Goal: Task Accomplishment & Management: Use online tool/utility

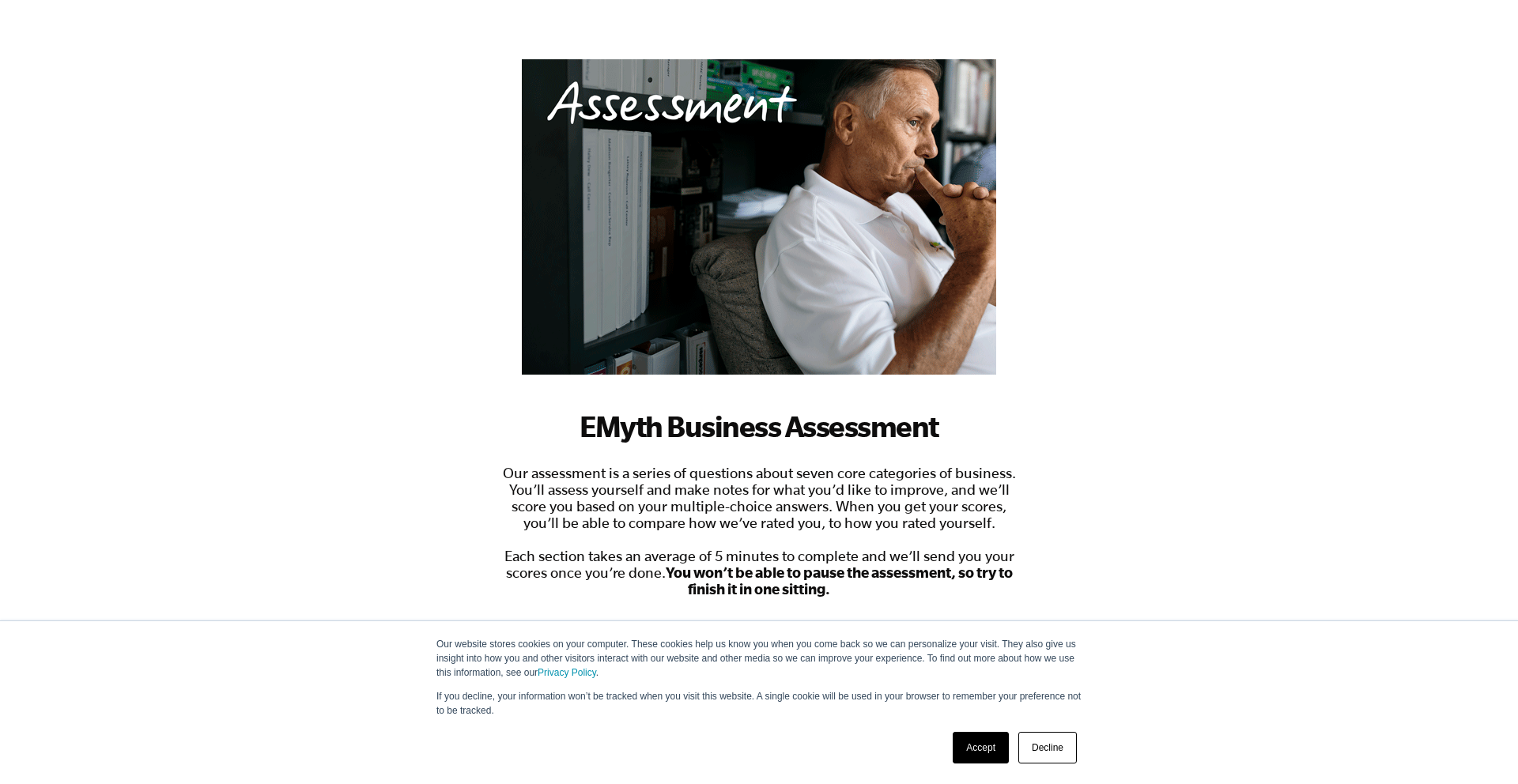
scroll to position [103, 0]
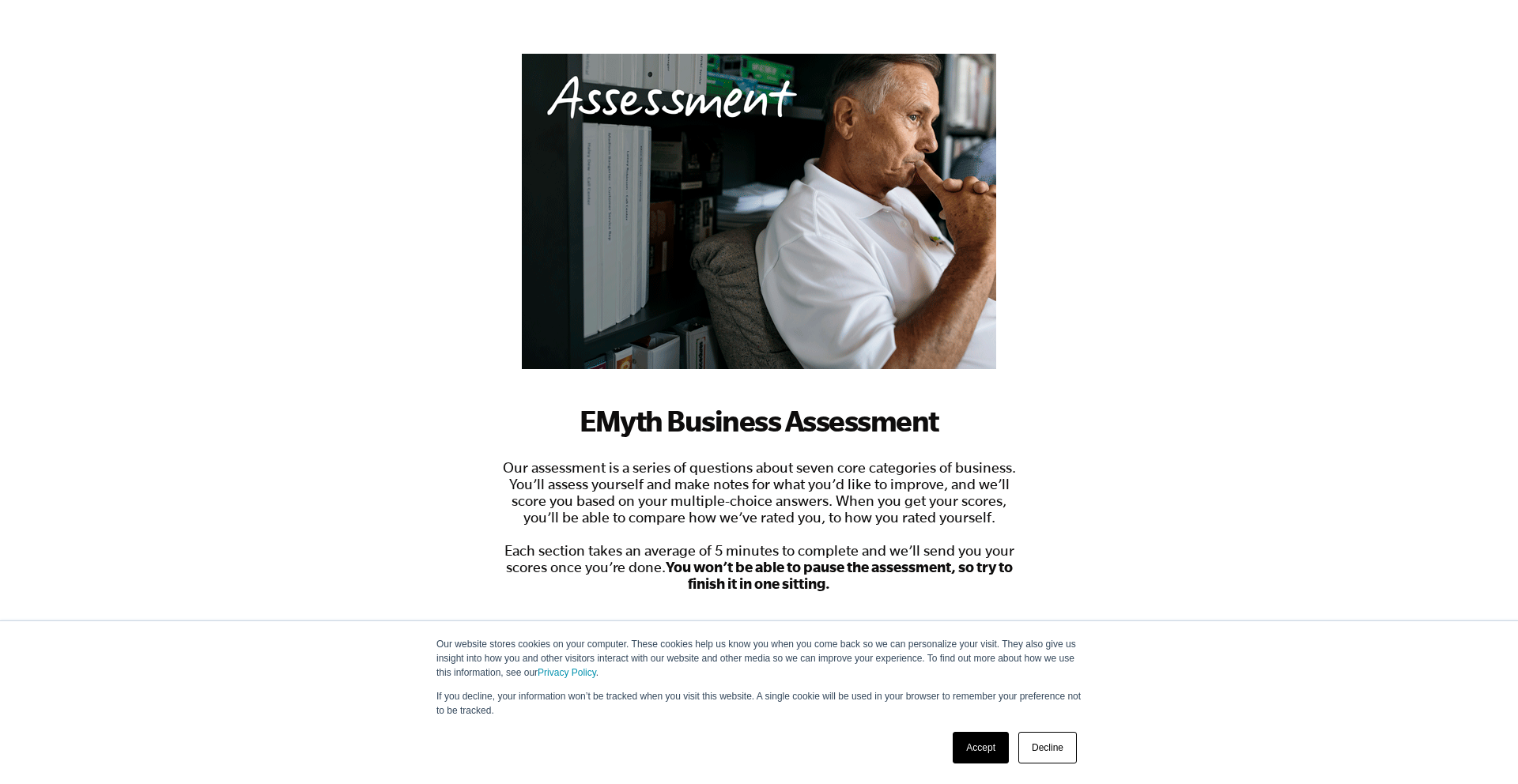
click at [989, 744] on link "Accept" at bounding box center [980, 747] width 56 height 31
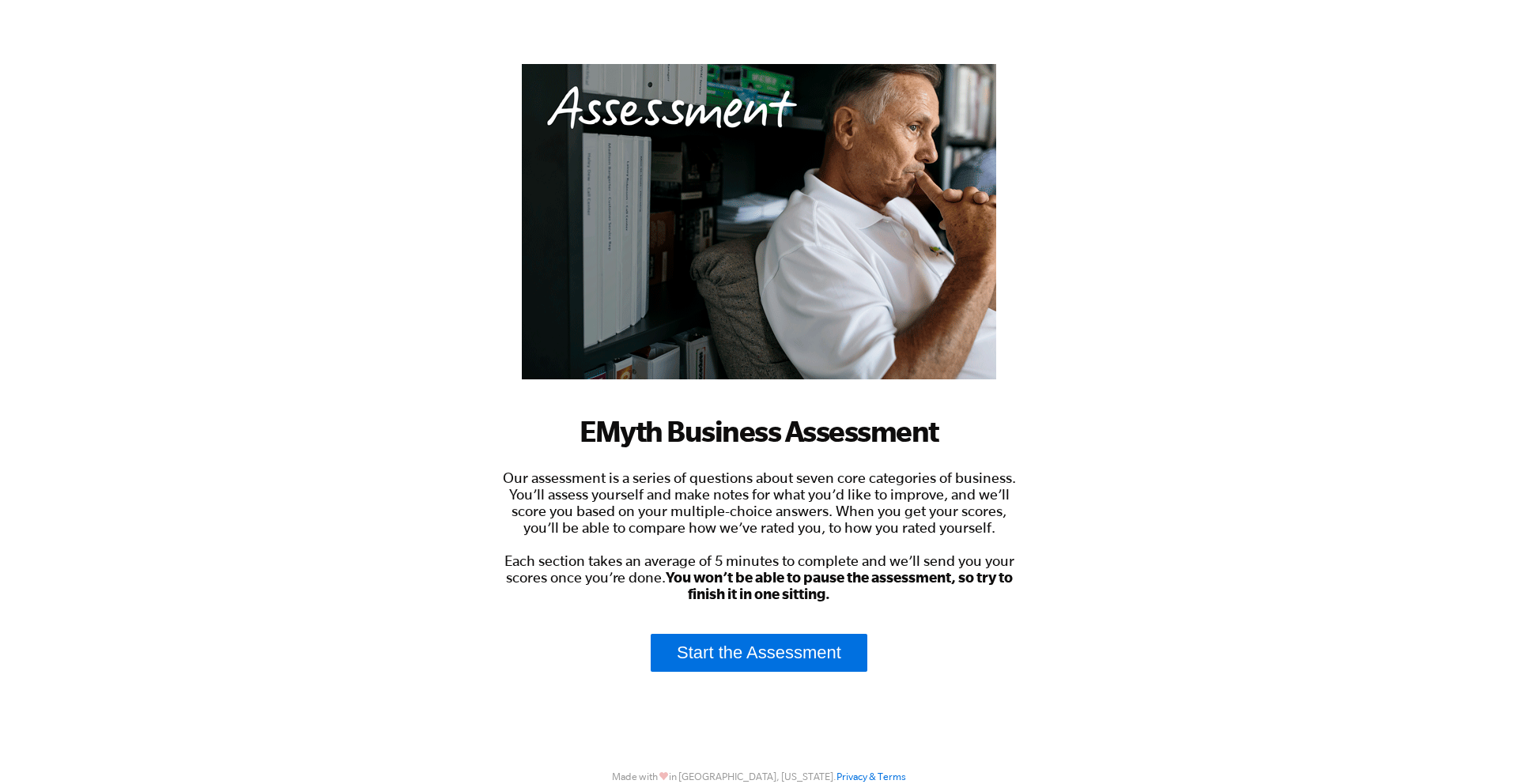
scroll to position [92, 0]
click at [773, 647] on link "Start the Assessment" at bounding box center [759, 653] width 217 height 38
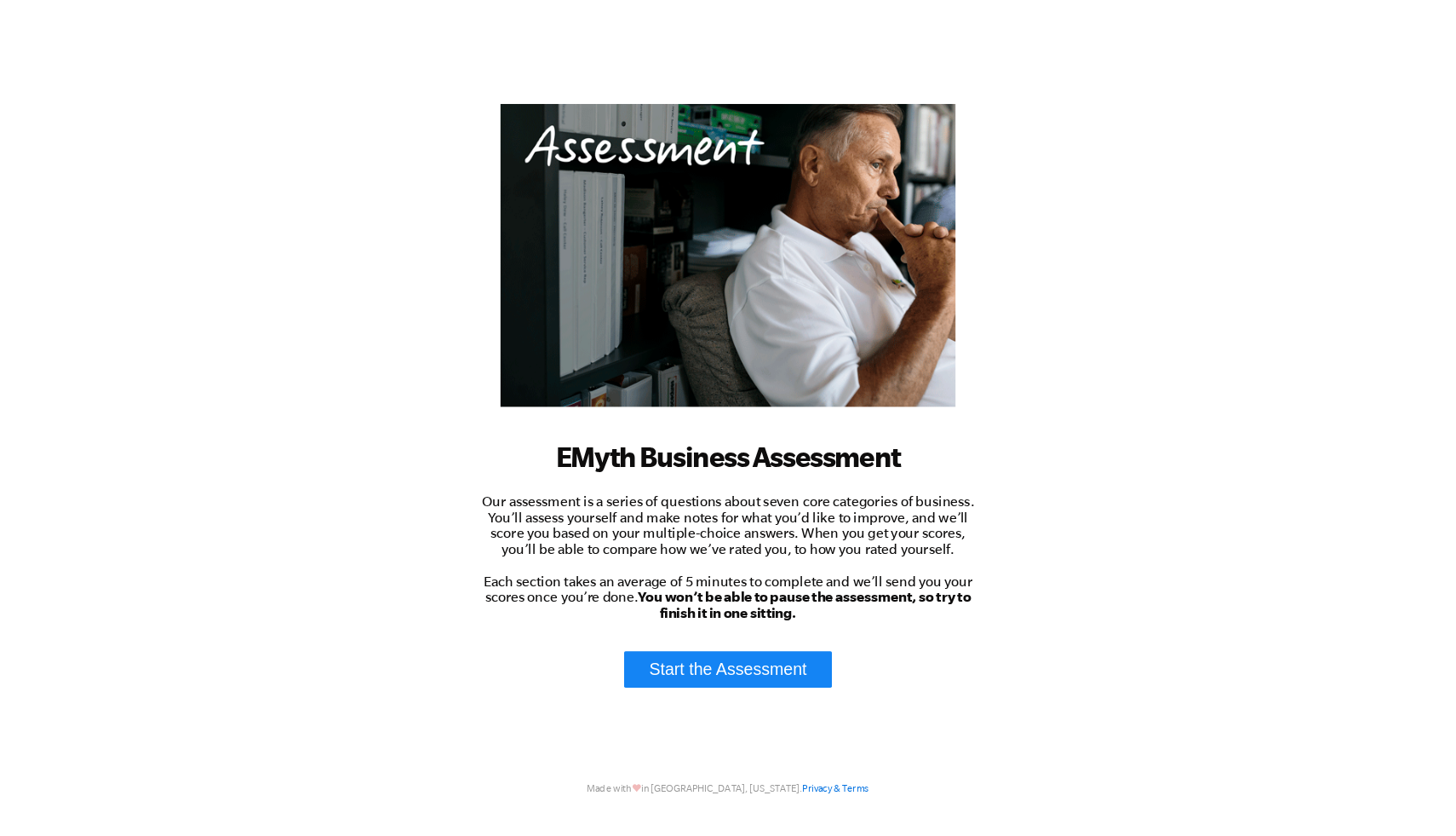
scroll to position [0, 0]
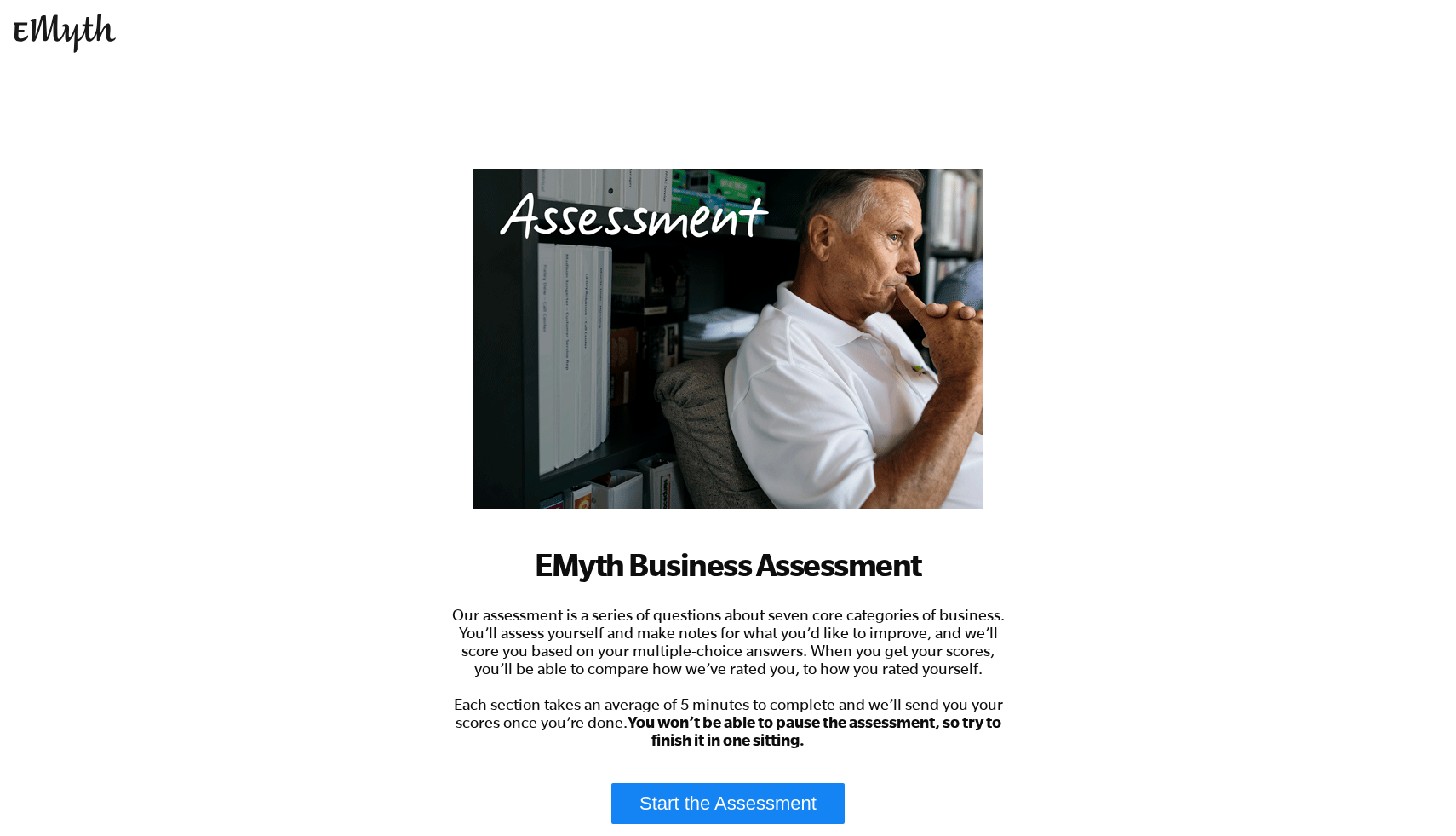
click at [730, 726] on link "Start the Assessment" at bounding box center [728, 803] width 234 height 41
